Goal: Task Accomplishment & Management: Manage account settings

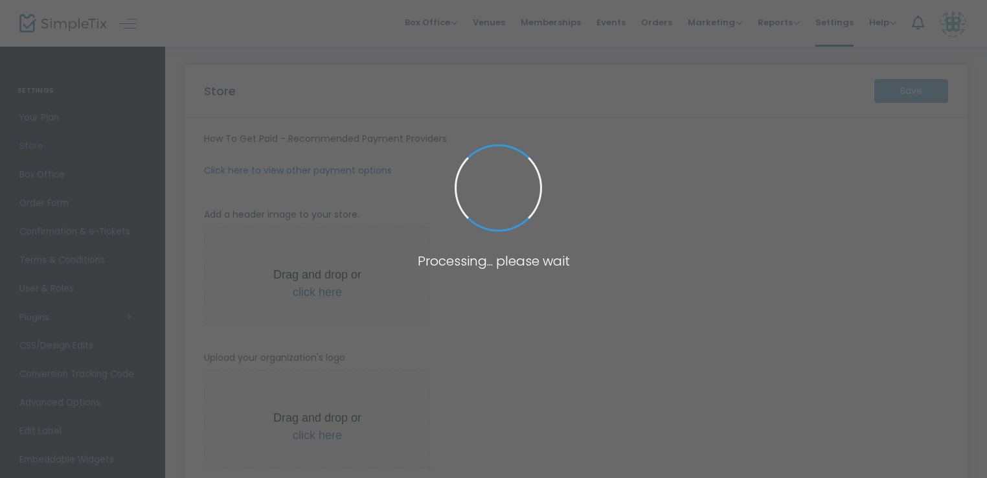
type input "[URL]"
type input "[EMAIL_ADDRESS][DOMAIN_NAME]"
type input "0.0600 %"
radio input "true"
radio input "false"
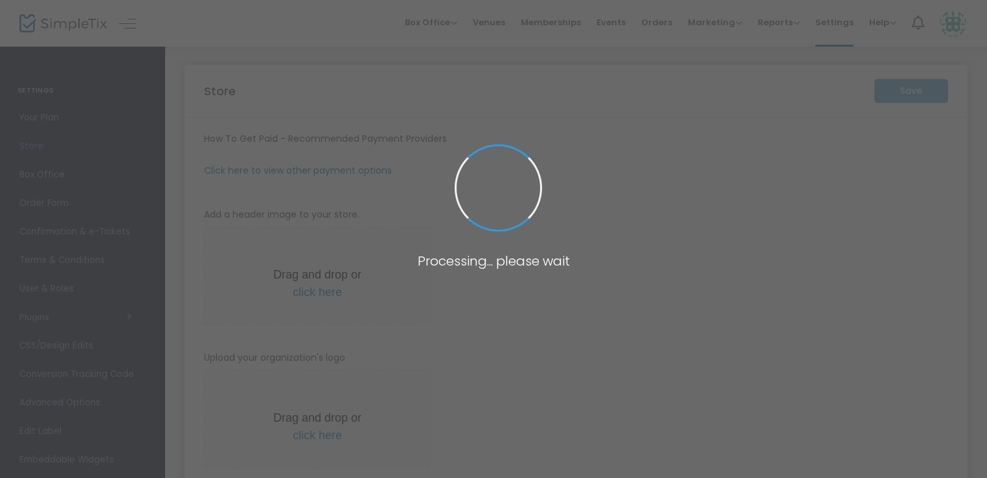
radio input "true"
type input "9:00 PM"
type input "The Opportunity Station. LLC"
type input "[PHONE_NUMBER]"
type input "[EMAIL_ADDRESS][DOMAIN_NAME]"
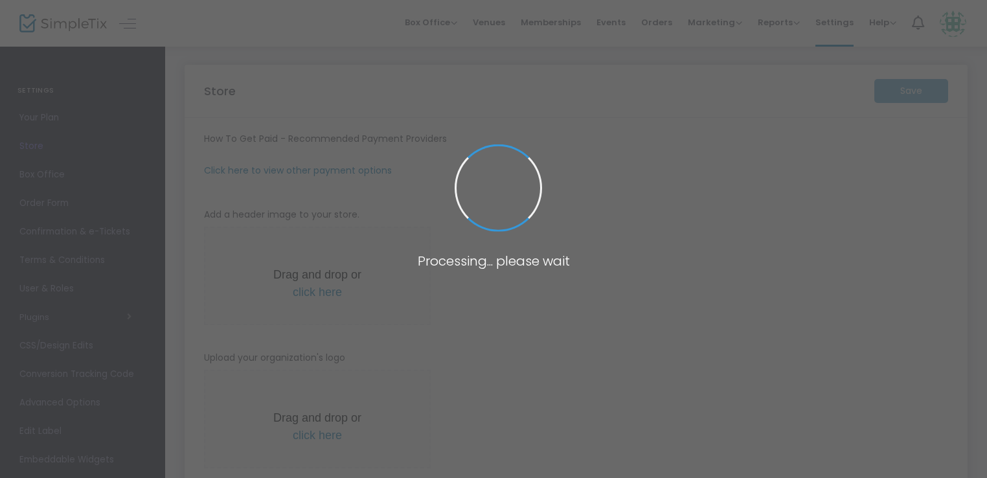
type input "[DOMAIN_NAME]"
type input "crystalclearcomedy"
type input "(UTC-05:00) Eastern Time ([GEOGRAPHIC_DATA] & [GEOGRAPHIC_DATA])"
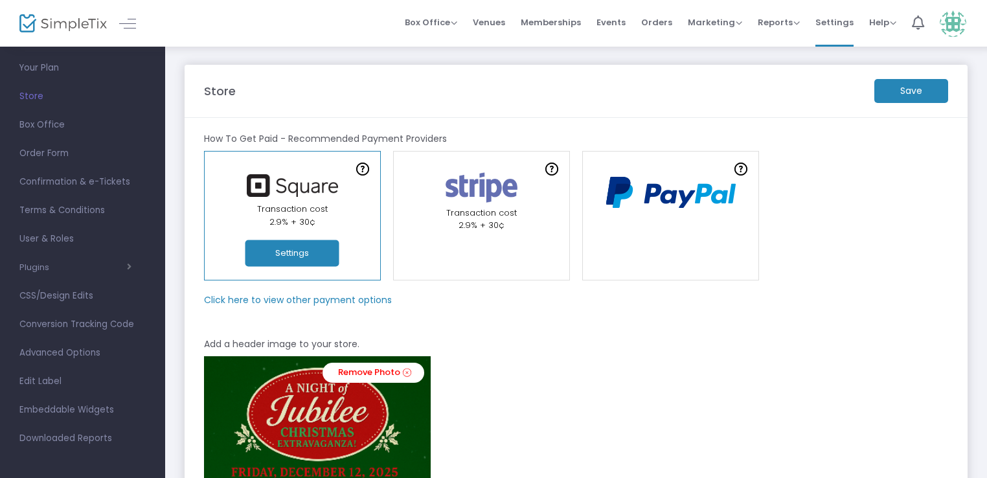
scroll to position [52, 0]
click at [62, 174] on span "Confirmation & e-Tickets" at bounding box center [82, 180] width 126 height 17
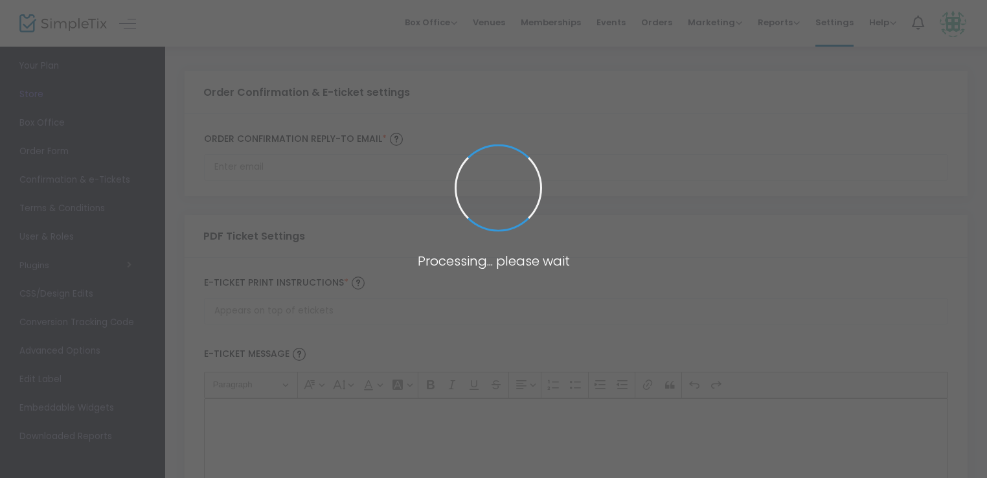
type input "[EMAIL_ADDRESS][DOMAIN_NAME]"
type input "Print and bring this ticket with you"
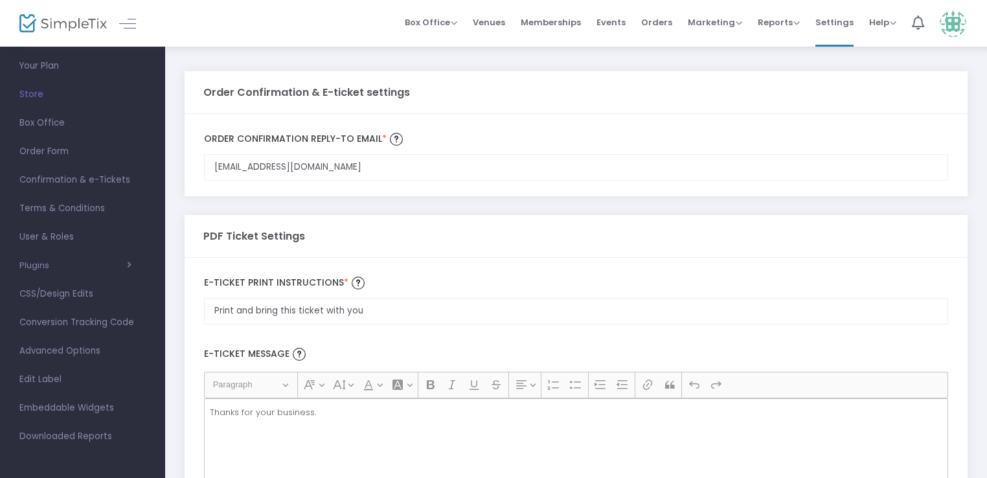
click at [389, 411] on p "Thanks for your business." at bounding box center [576, 412] width 733 height 13
